Goal: Task Accomplishment & Management: Manage account settings

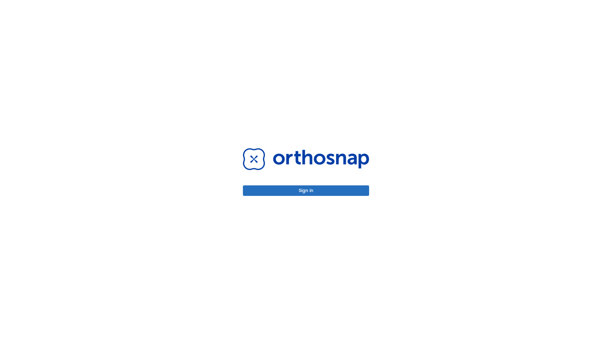
click at [306, 190] on button "Sign in" at bounding box center [306, 190] width 126 height 11
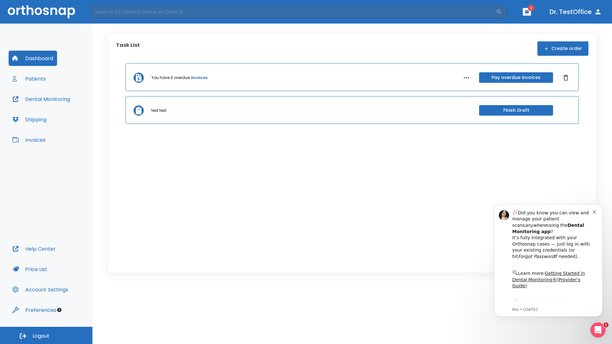
click at [46, 335] on span "Logout" at bounding box center [40, 336] width 17 height 7
